Goal: Task Accomplishment & Management: Manage account settings

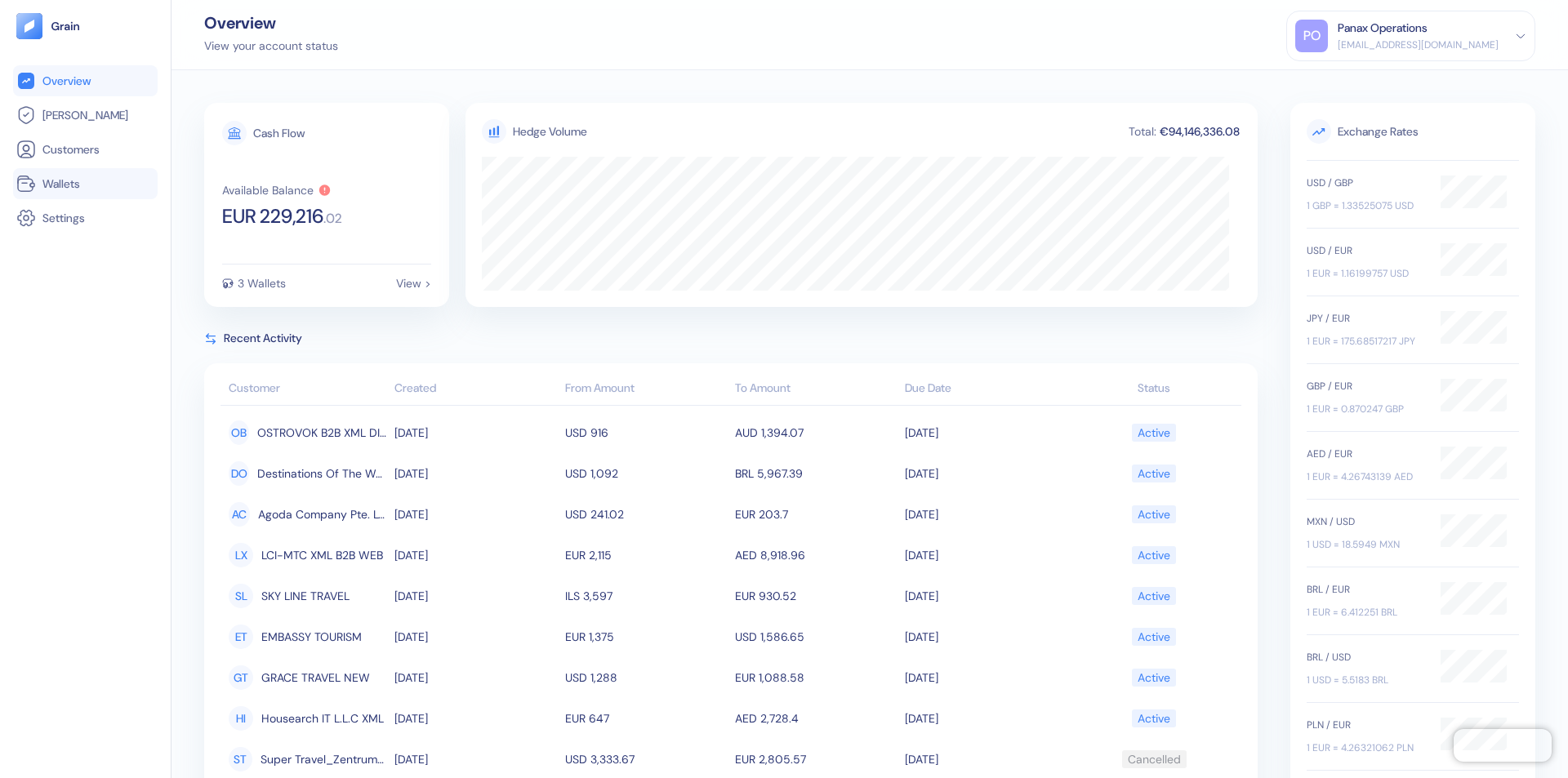
click at [85, 183] on link "Wallets" at bounding box center [85, 184] width 138 height 20
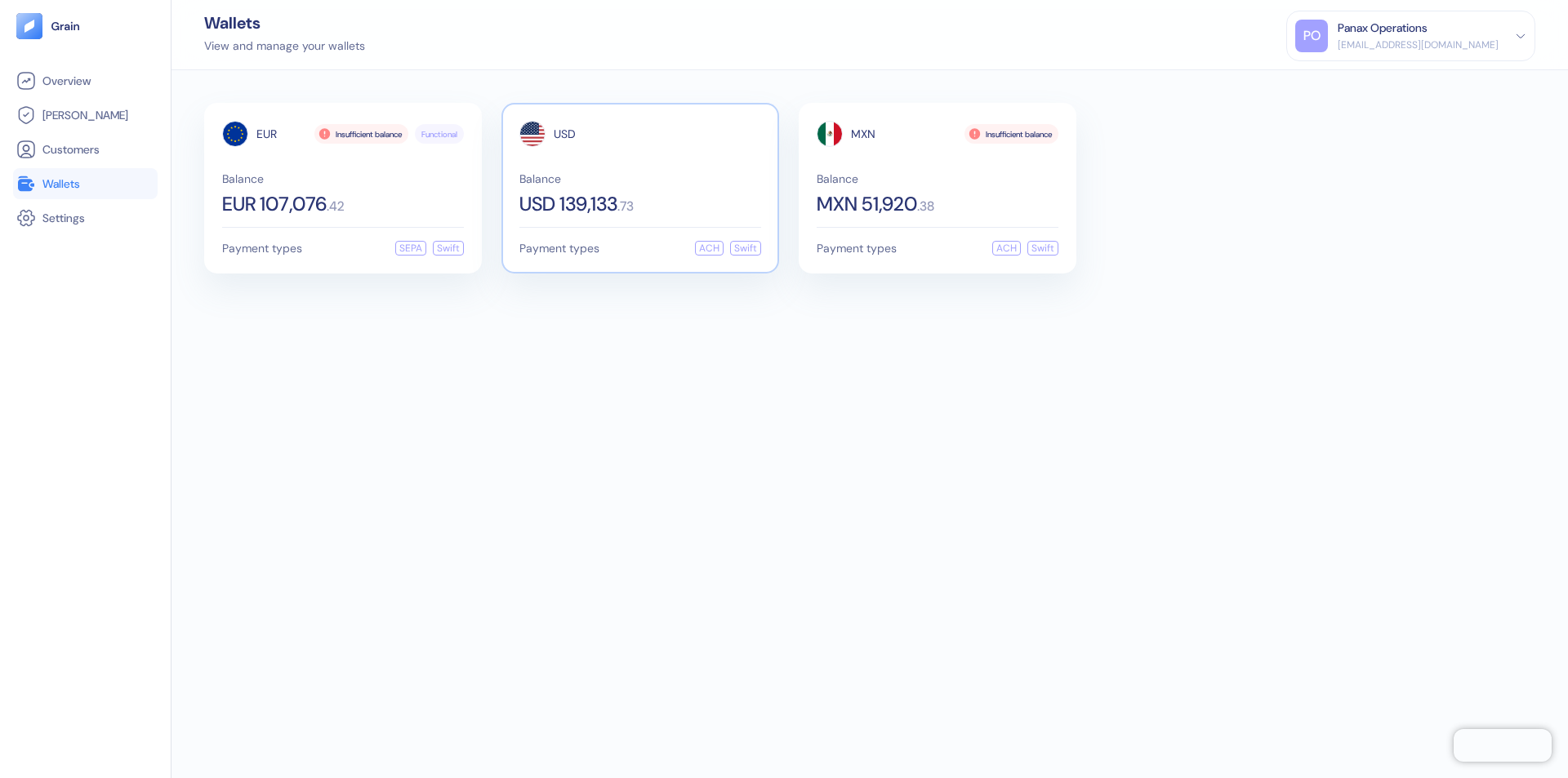
click at [564, 134] on span "USD" at bounding box center [564, 134] width 22 height 12
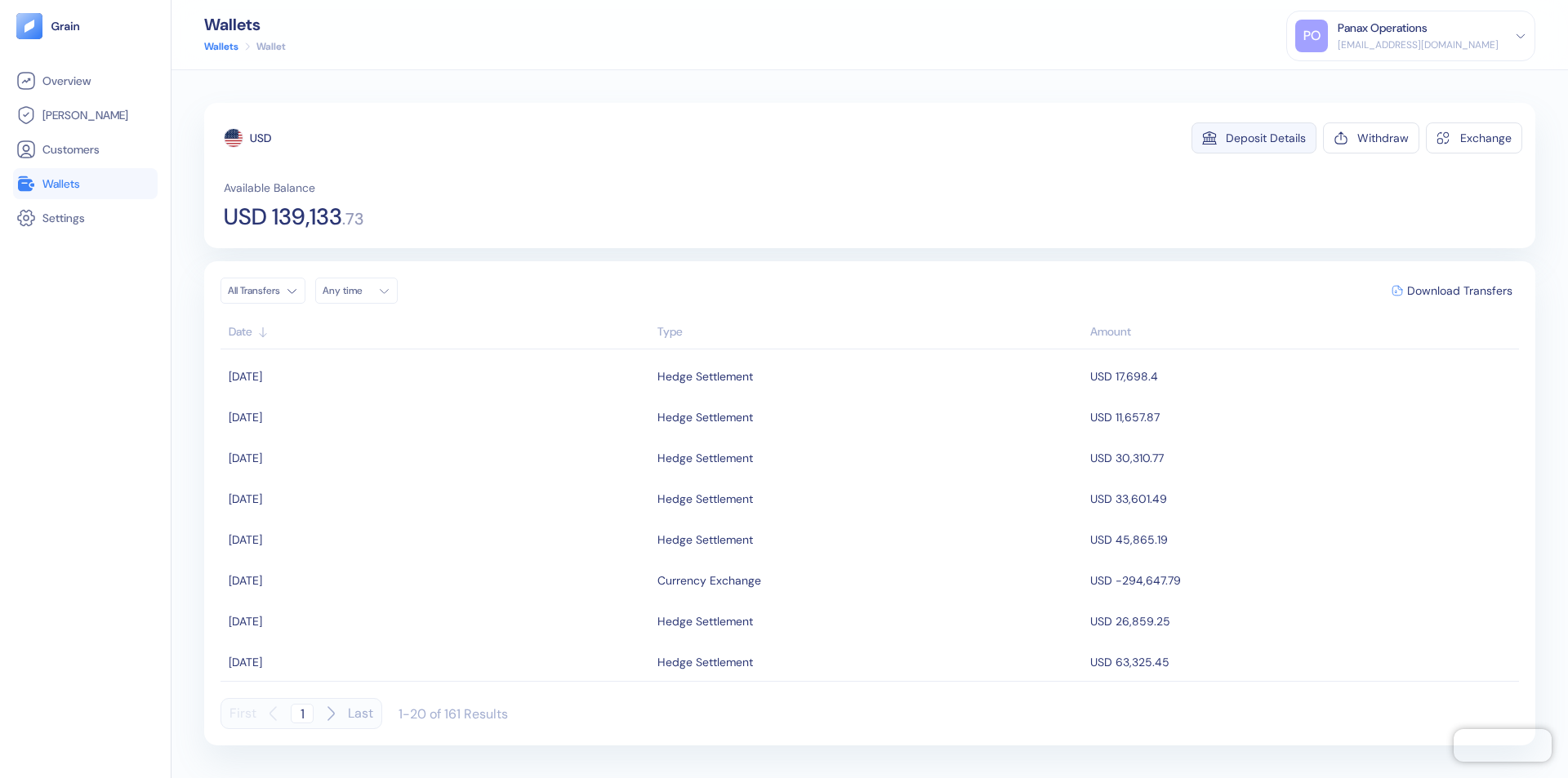
click at [1266, 138] on div "Deposit Details" at bounding box center [1266, 138] width 80 height 12
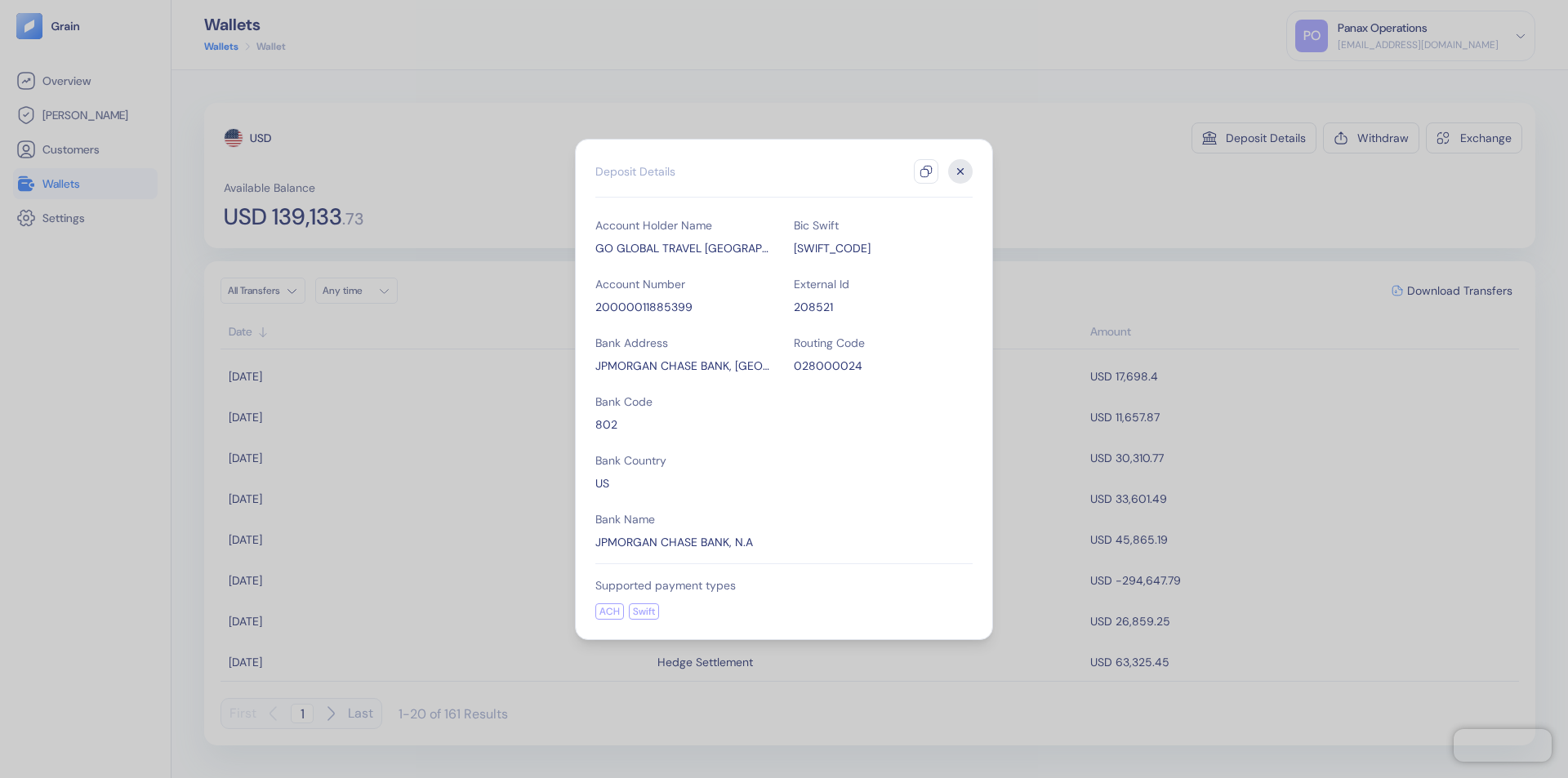
click at [926, 172] on icon "button" at bounding box center [926, 172] width 13 height 13
click at [961, 172] on icon "button" at bounding box center [961, 171] width 6 height 6
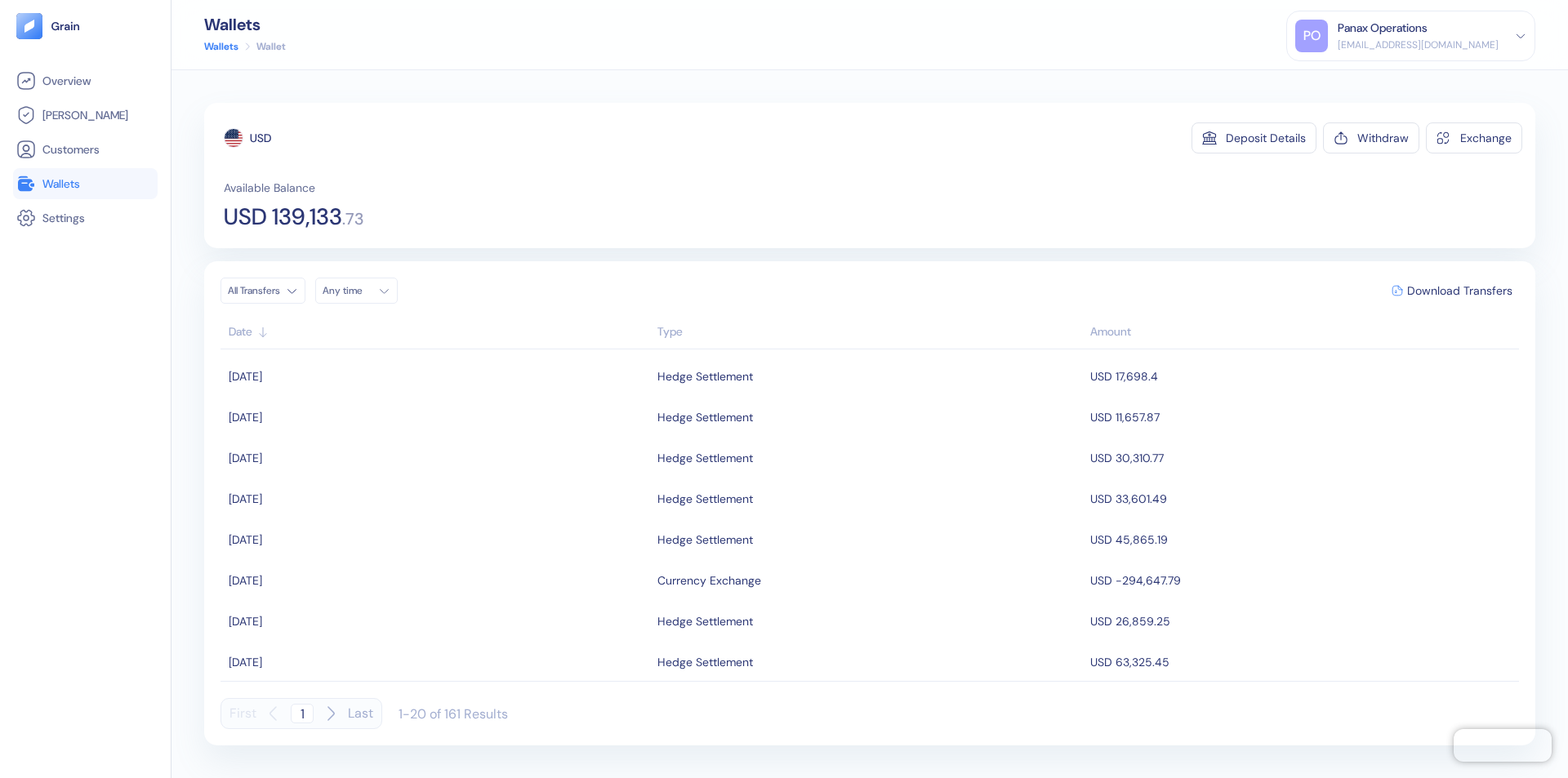
click at [361, 291] on div "Any time" at bounding box center [347, 291] width 49 height 13
click at [438, 398] on button "11" at bounding box center [438, 398] width 20 height 20
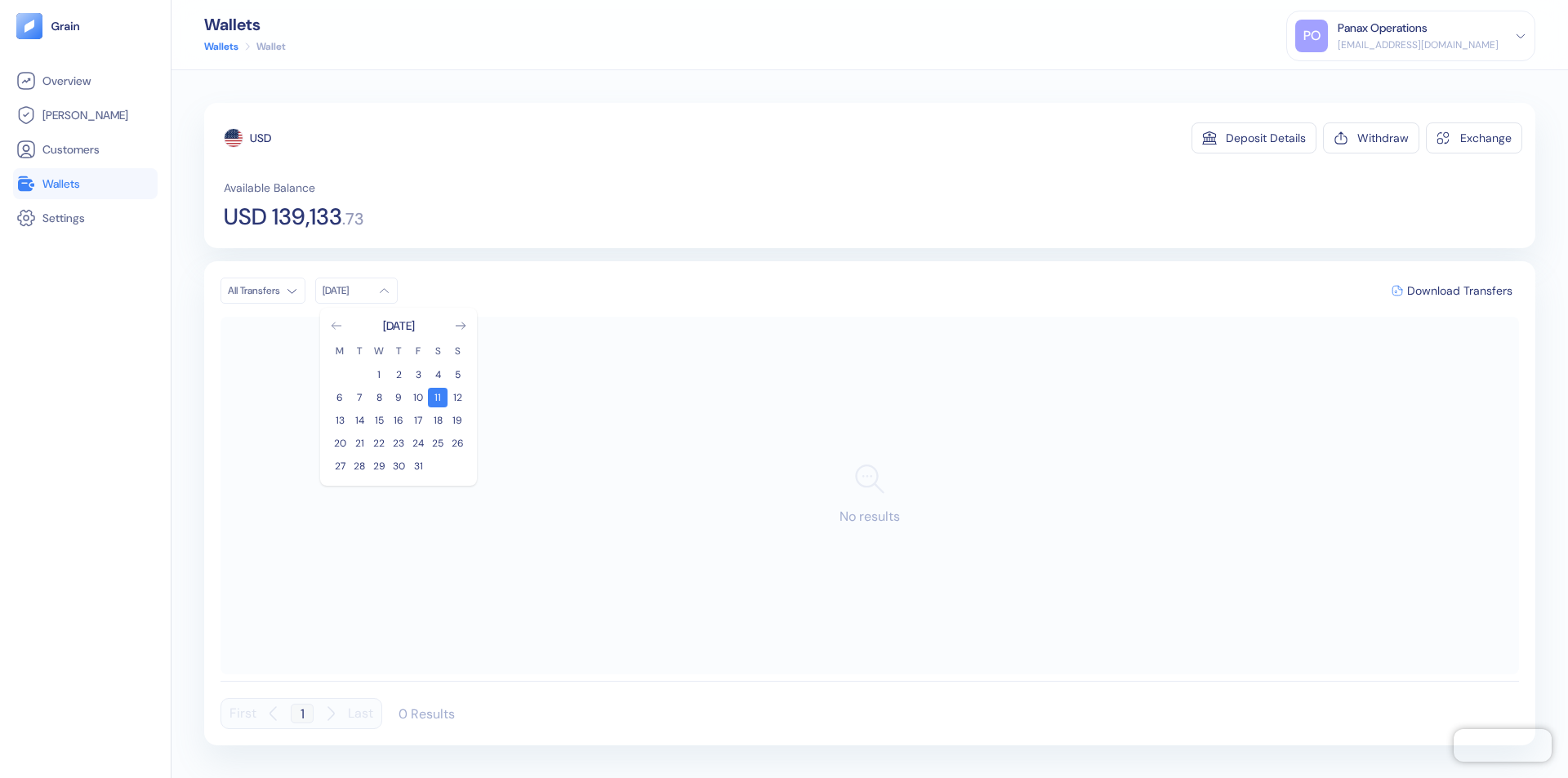
click at [336, 326] on icon "Go to previous month" at bounding box center [335, 326] width 9 height 7
click at [399, 398] on button "11" at bounding box center [399, 398] width 20 height 20
click at [260, 138] on div "USD" at bounding box center [261, 138] width 21 height 17
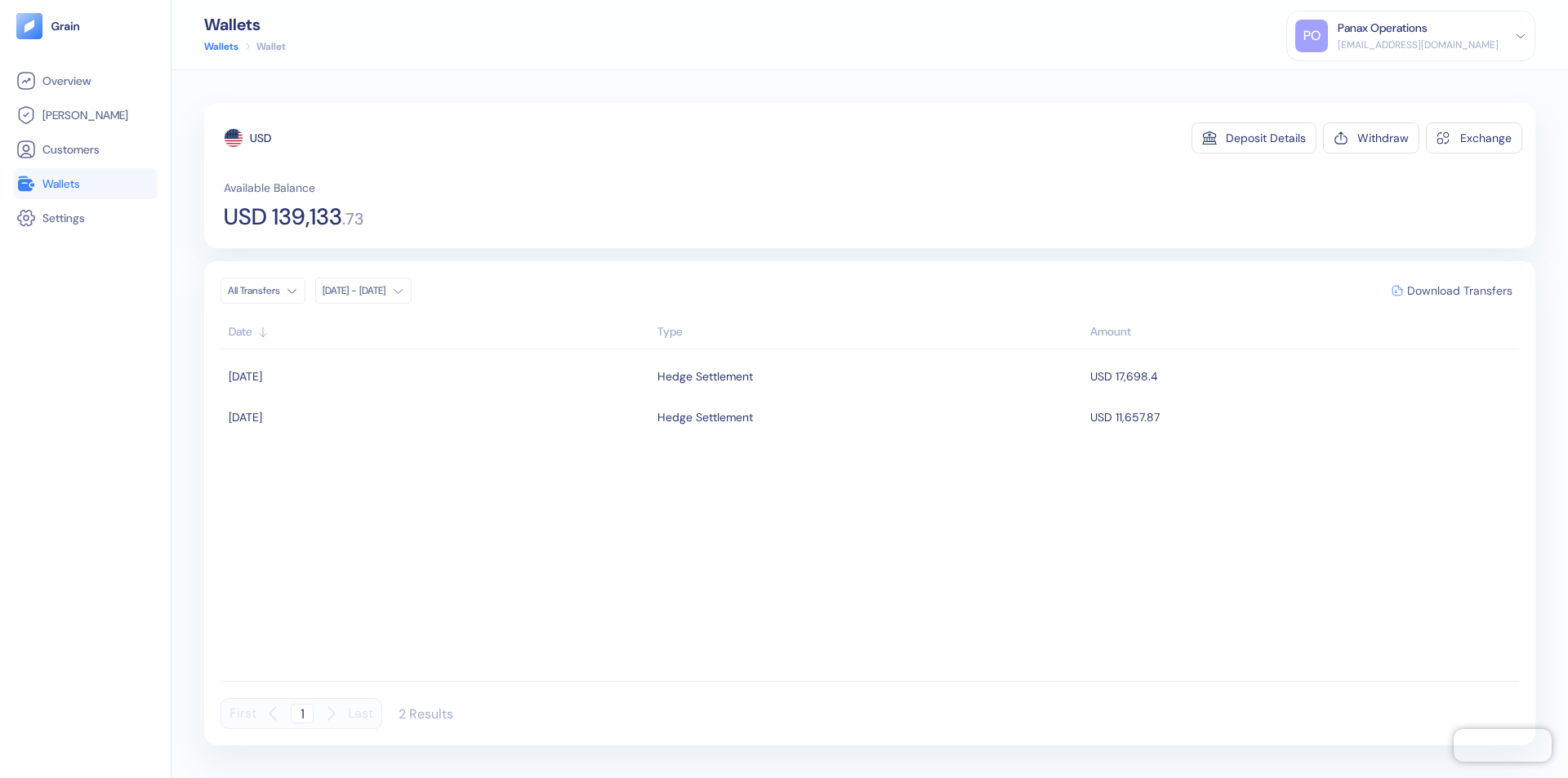
click at [1460, 291] on span "Download Transfers" at bounding box center [1461, 291] width 106 height 12
click at [85, 183] on link "Wallets" at bounding box center [85, 184] width 138 height 20
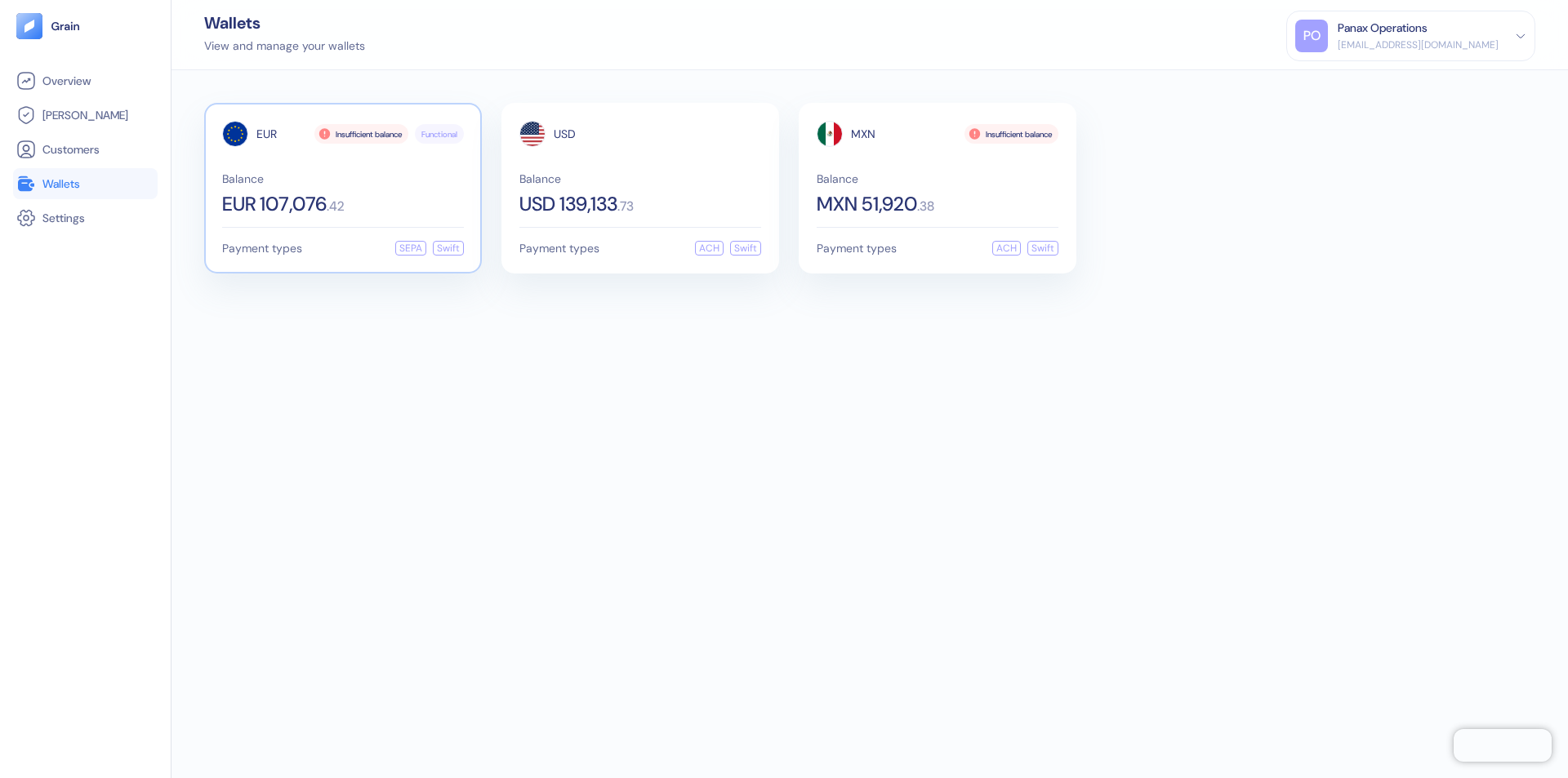
click at [266, 134] on span "EUR" at bounding box center [266, 134] width 21 height 12
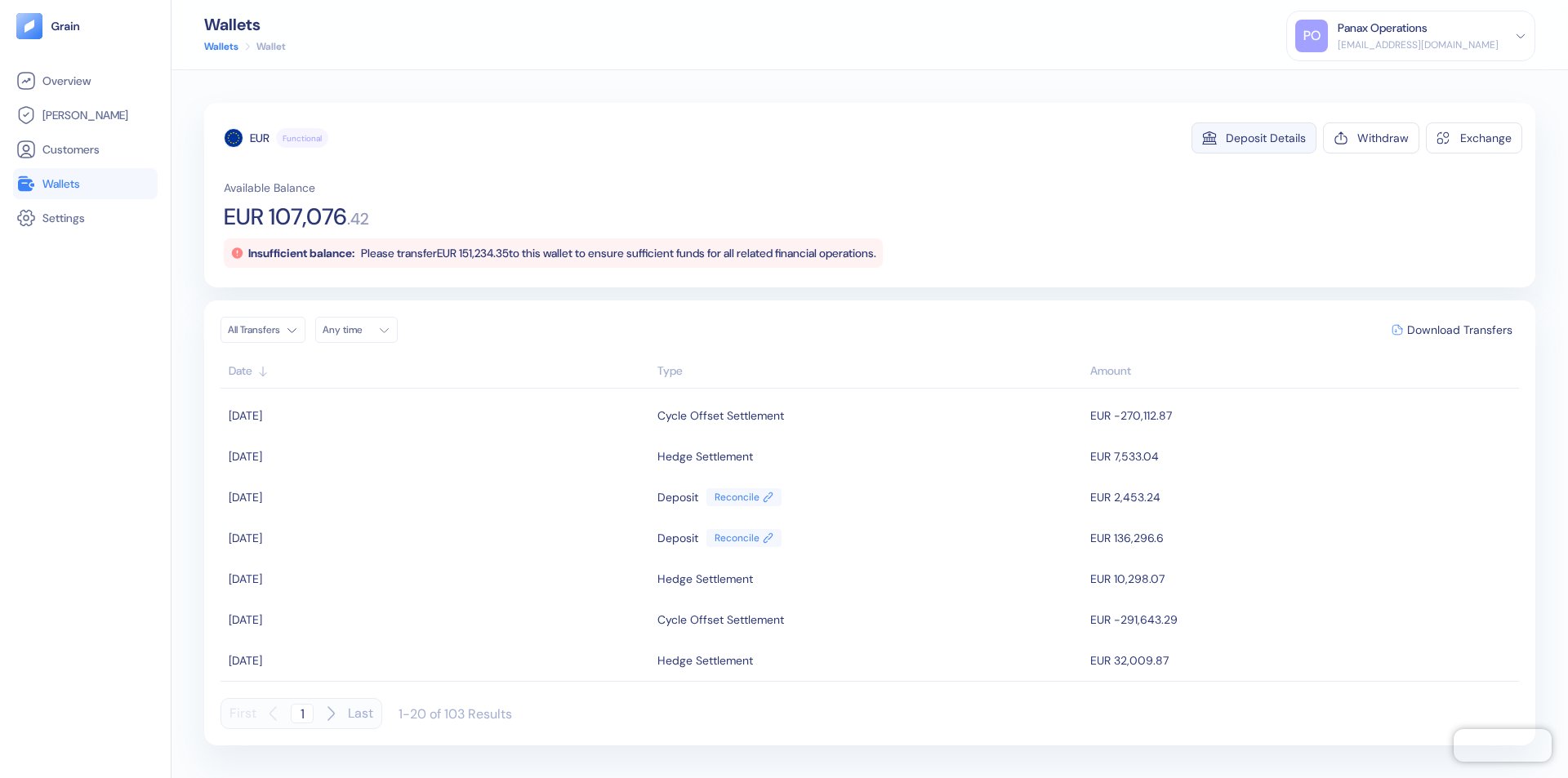
click at [1266, 138] on div "Deposit Details" at bounding box center [1266, 138] width 80 height 12
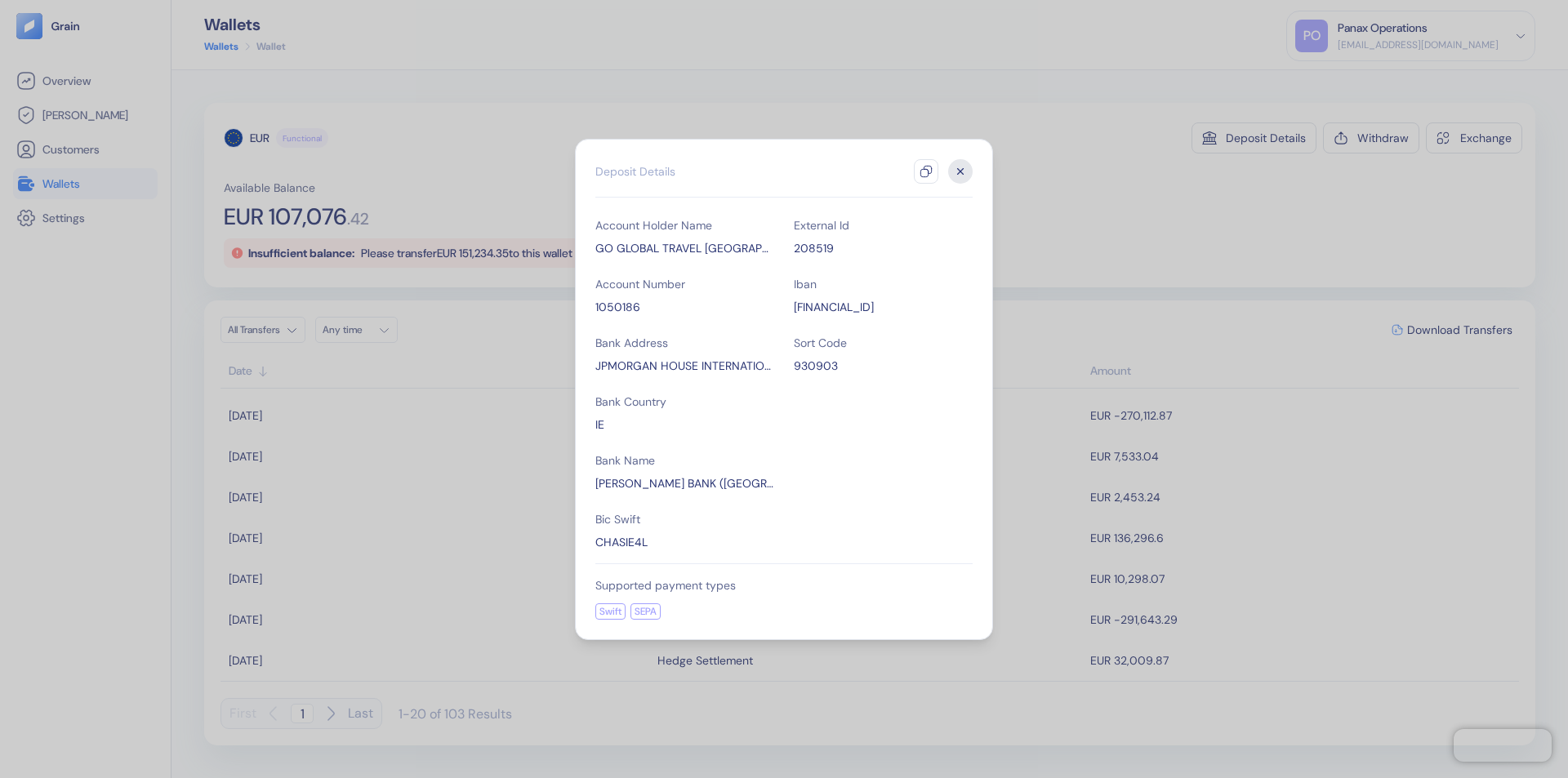
click at [926, 172] on icon "button" at bounding box center [926, 172] width 13 height 13
click at [961, 172] on icon "button" at bounding box center [961, 171] width 6 height 6
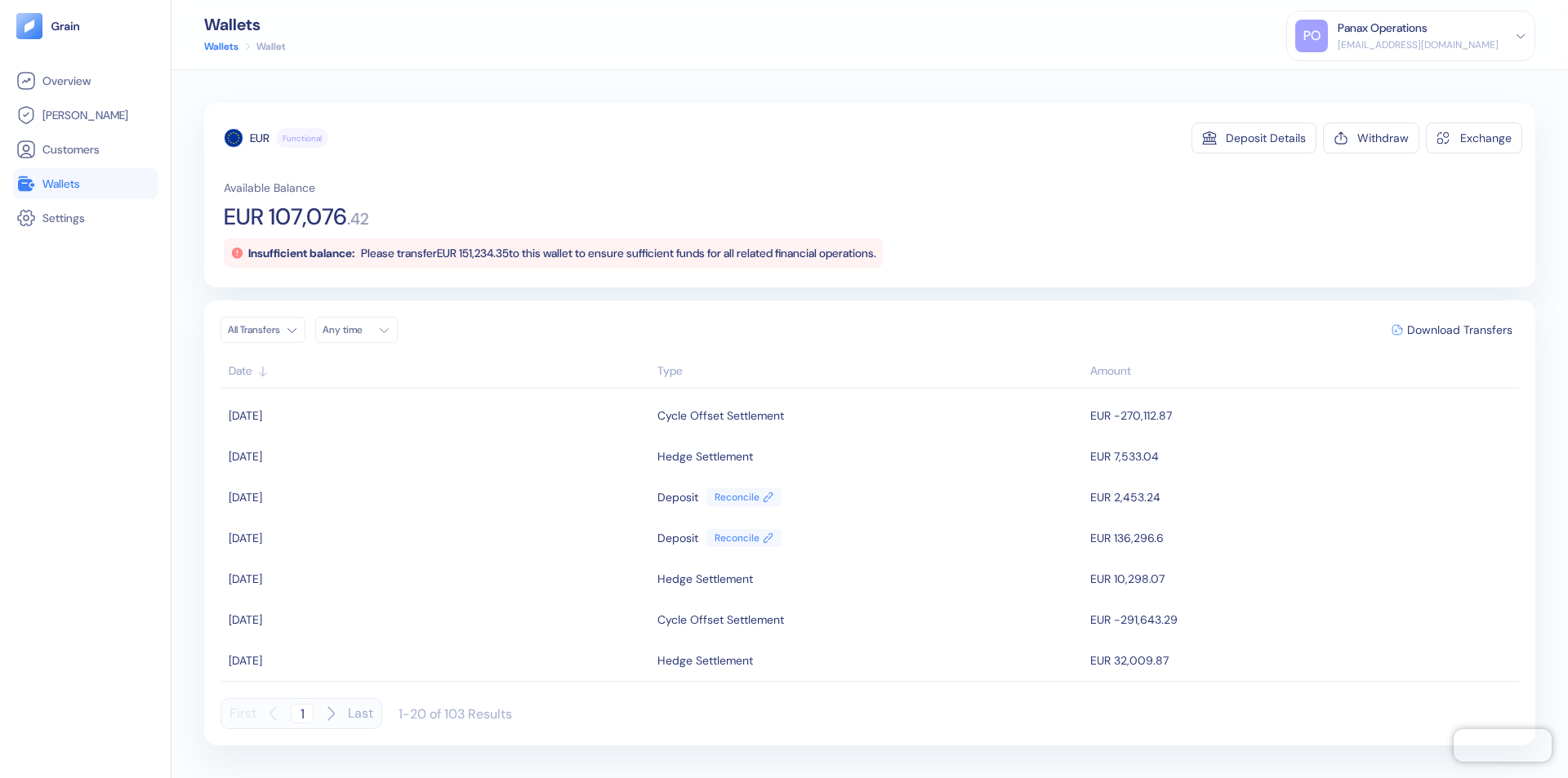
click at [361, 330] on div "Any time" at bounding box center [347, 330] width 49 height 13
click at [438, 437] on button "11" at bounding box center [438, 437] width 20 height 20
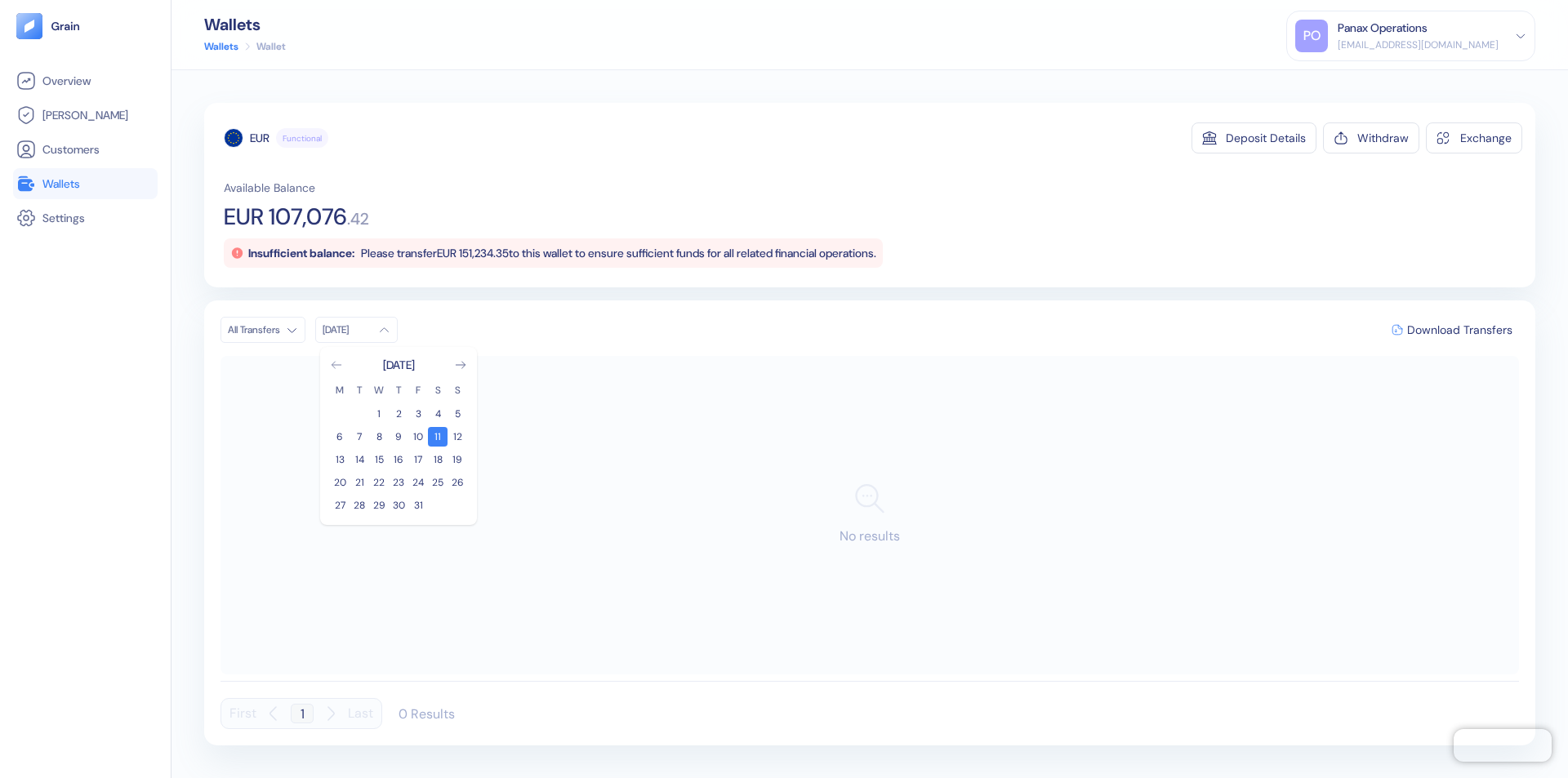
click at [336, 365] on icon "Go to previous month" at bounding box center [335, 365] width 9 height 7
click at [399, 437] on button "11" at bounding box center [399, 437] width 20 height 20
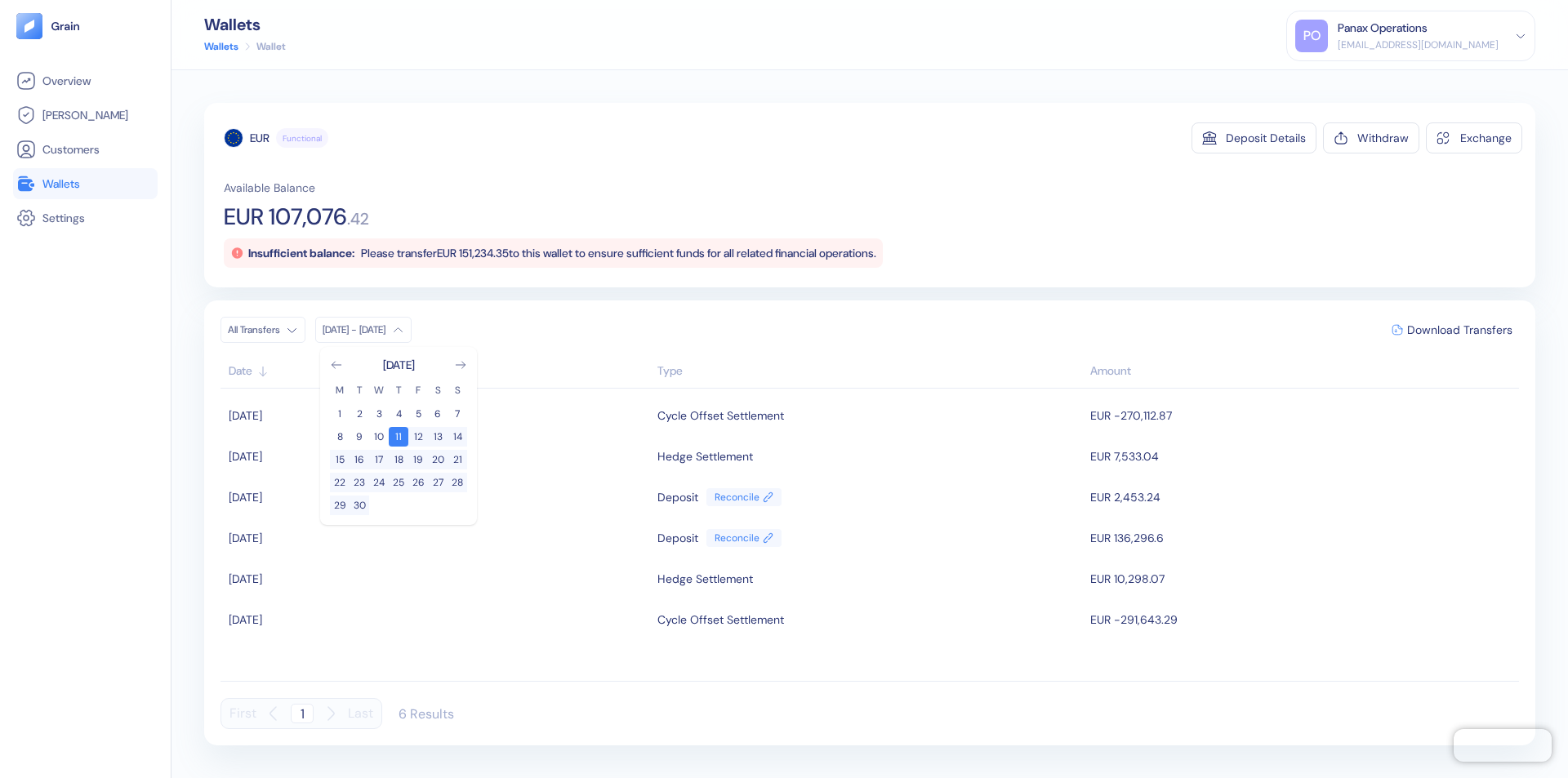
click at [259, 138] on div "EUR" at bounding box center [260, 138] width 20 height 17
click at [1460, 330] on span "Download Transfers" at bounding box center [1461, 330] width 106 height 12
click at [85, 183] on link "Wallets" at bounding box center [85, 184] width 138 height 20
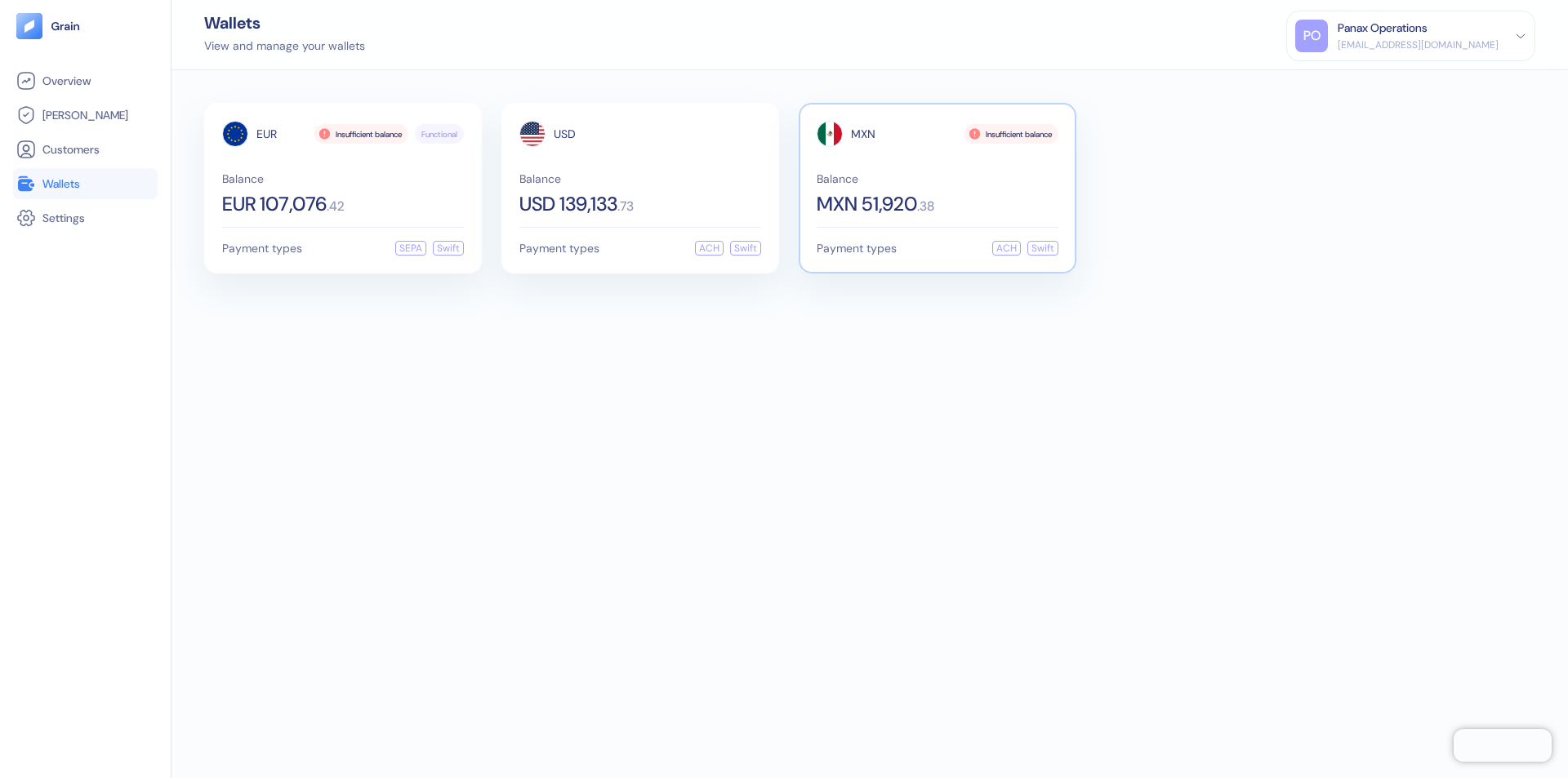
click at [863, 134] on span "MXN" at bounding box center [863, 134] width 25 height 12
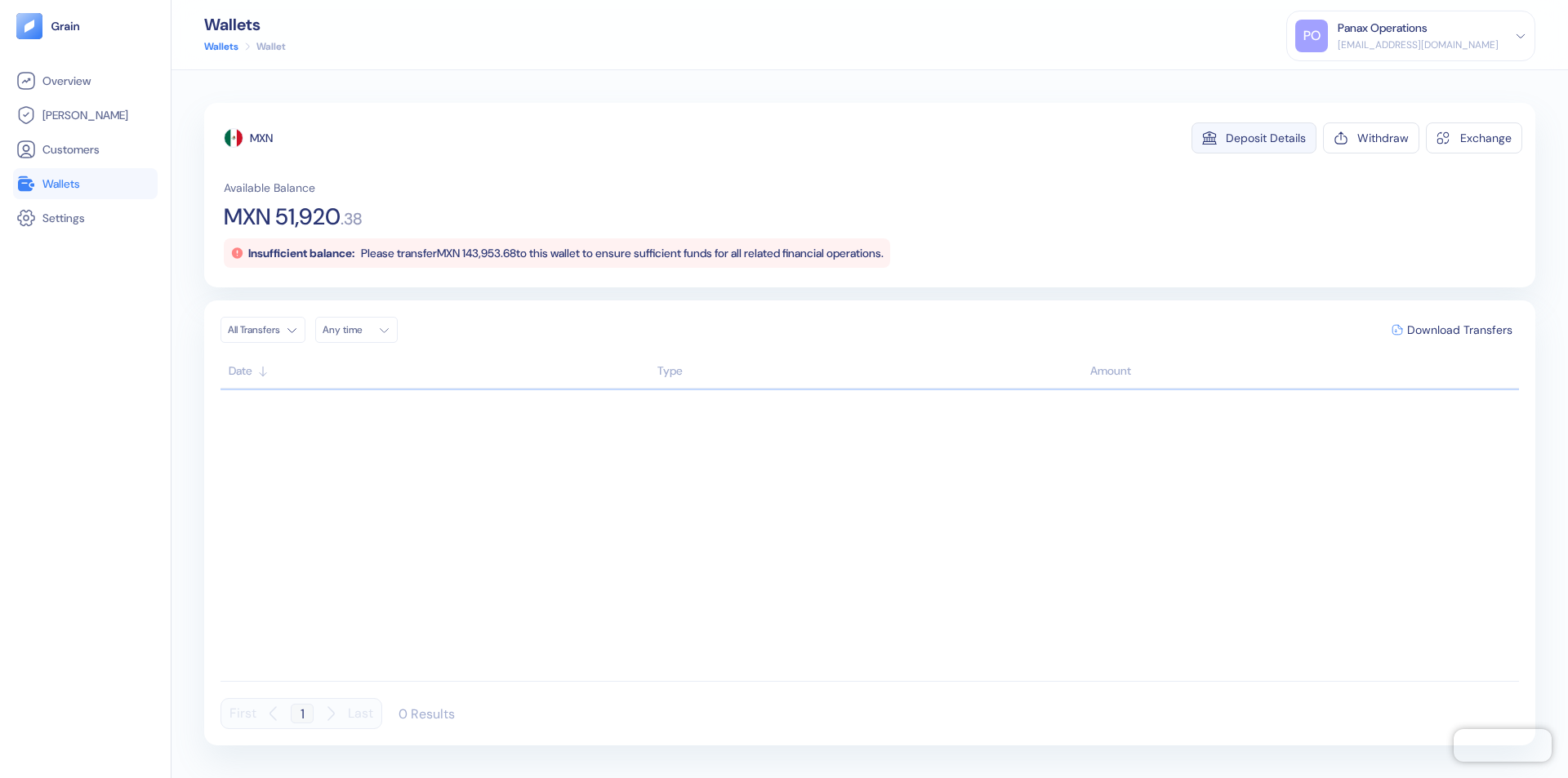
click at [1266, 138] on div "Deposit Details" at bounding box center [1266, 138] width 80 height 12
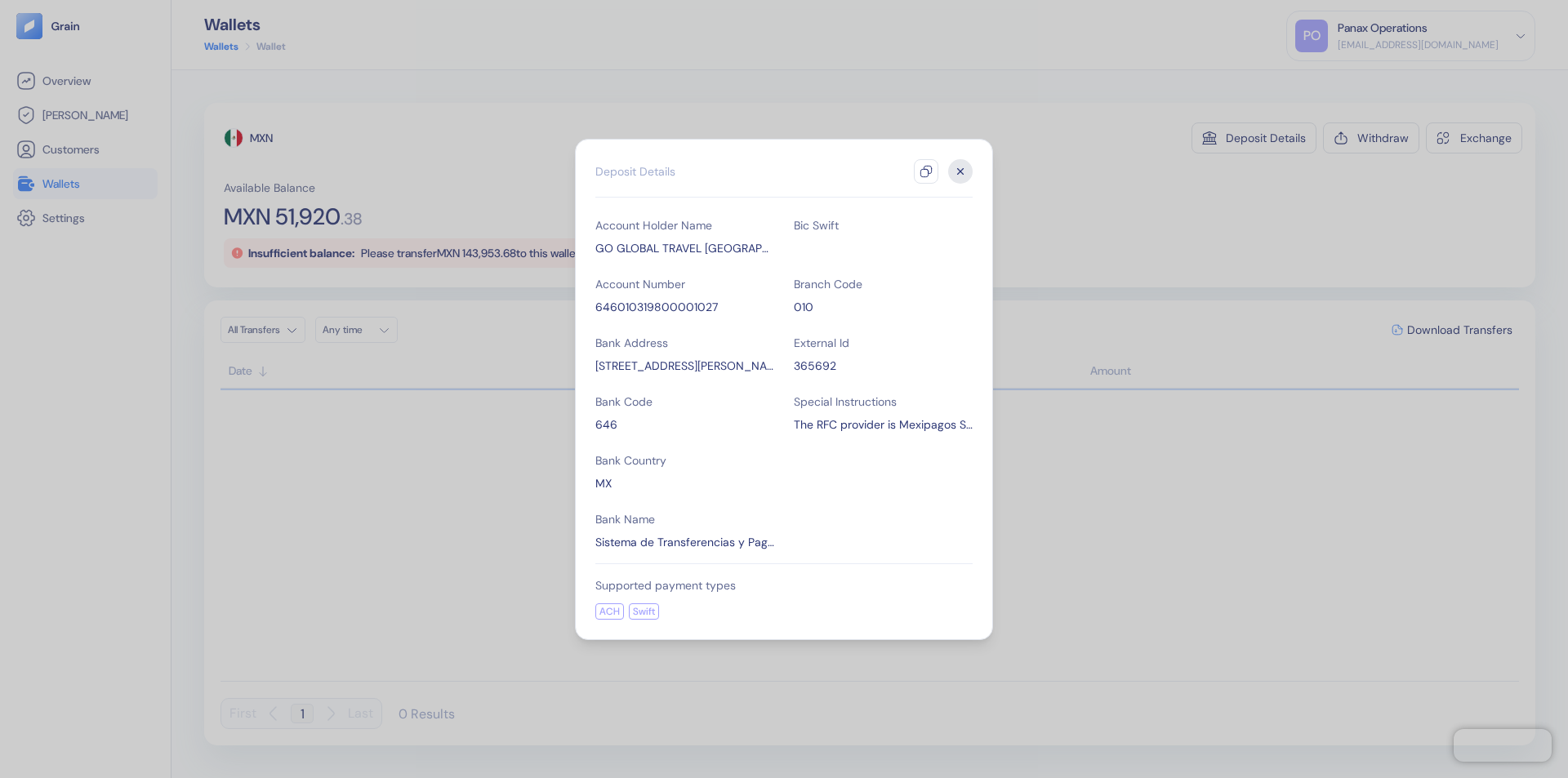
click at [926, 172] on icon "button" at bounding box center [926, 172] width 13 height 13
click at [961, 172] on icon "button" at bounding box center [961, 171] width 6 height 6
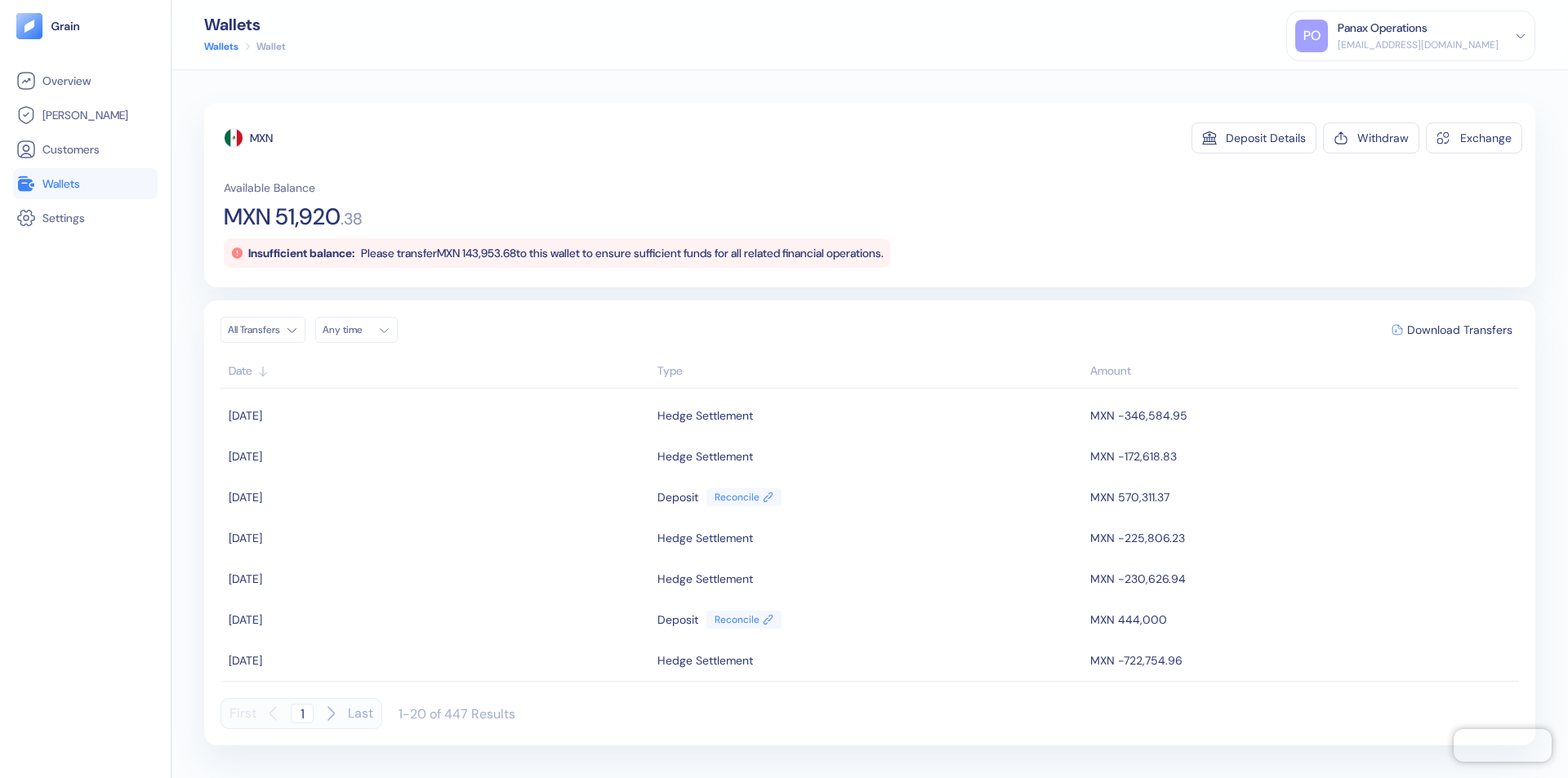
click at [361, 330] on div "Any time" at bounding box center [347, 330] width 49 height 13
click at [438, 437] on button "11" at bounding box center [438, 437] width 20 height 20
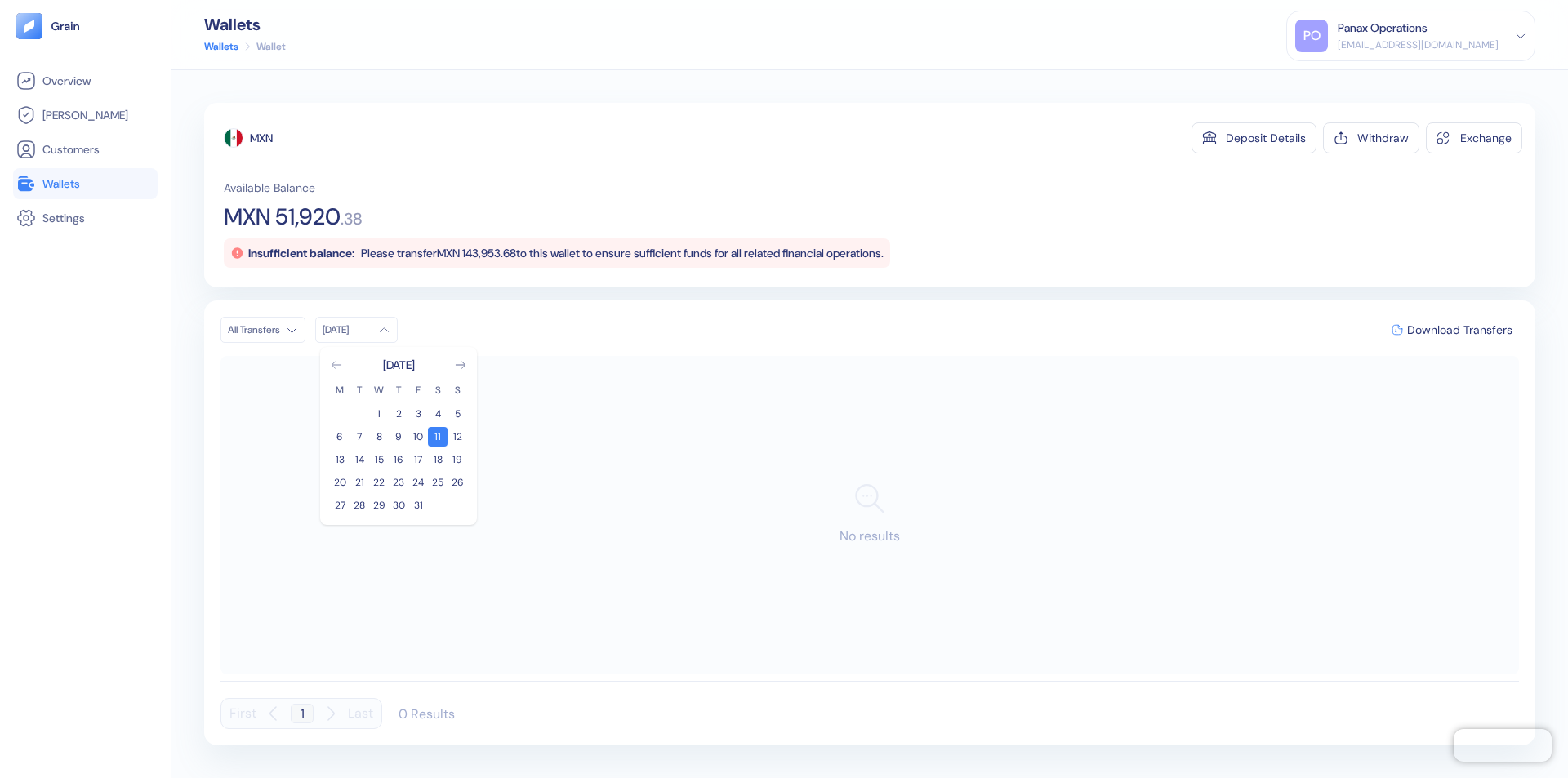
click at [336, 365] on icon "Go to previous month" at bounding box center [335, 365] width 9 height 7
click at [399, 437] on button "11" at bounding box center [399, 437] width 20 height 20
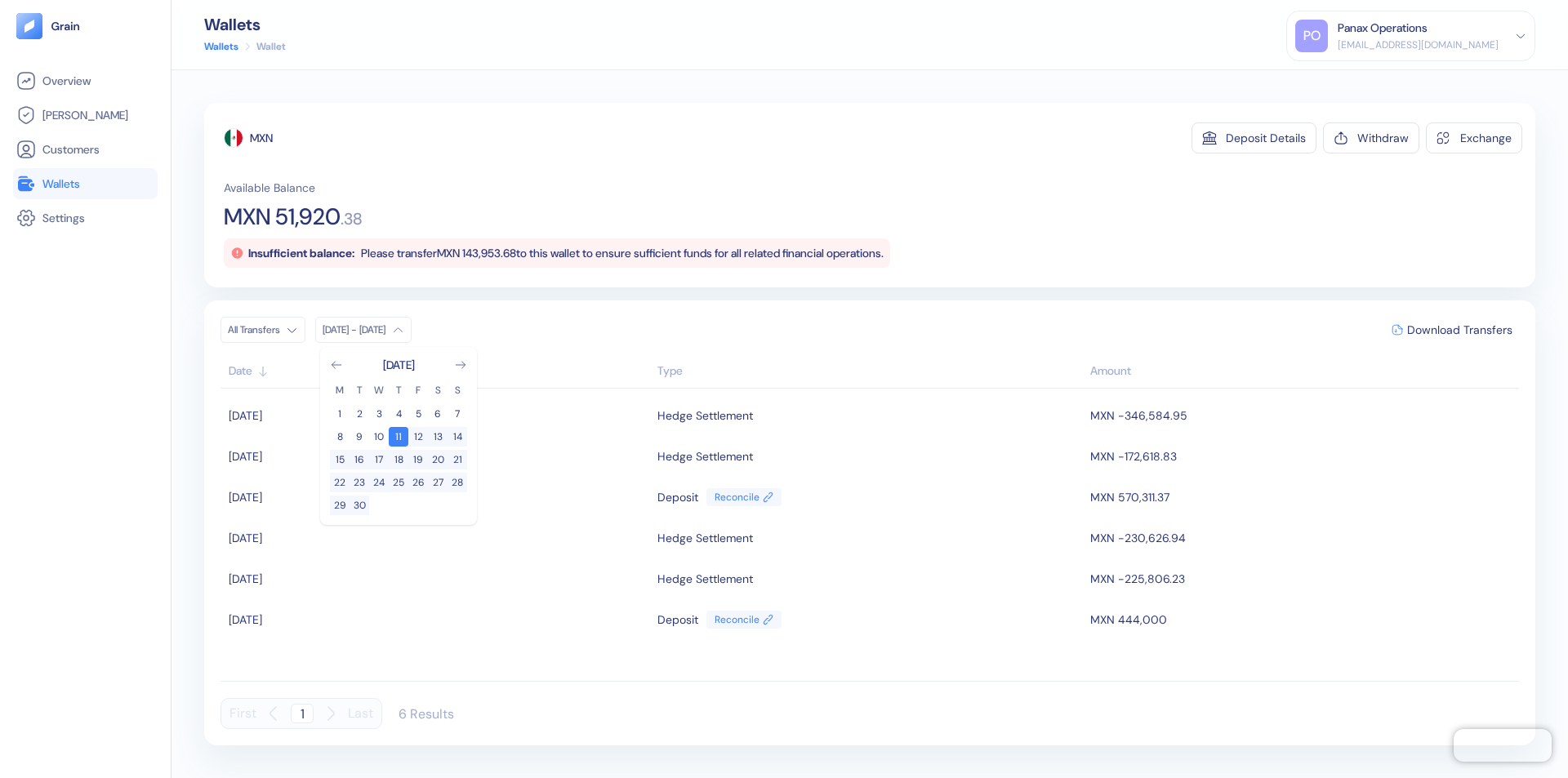
click at [262, 138] on div "MXN" at bounding box center [262, 138] width 23 height 17
click at [1460, 330] on span "Download Transfers" at bounding box center [1461, 330] width 106 height 12
click at [1428, 36] on div "Panax Operations" at bounding box center [1383, 28] width 90 height 17
click at [1361, 81] on div "Sign Out" at bounding box center [1339, 81] width 45 height 17
